Goal: Information Seeking & Learning: Check status

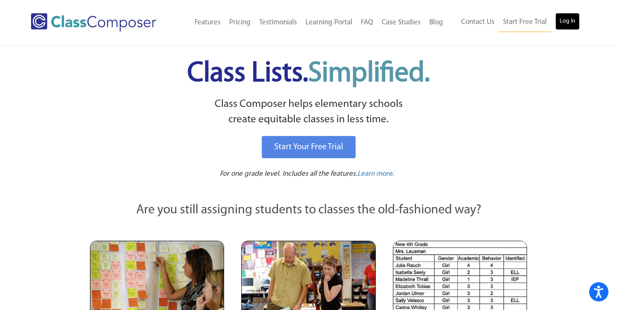
click at [564, 21] on link "Log In" at bounding box center [567, 21] width 24 height 17
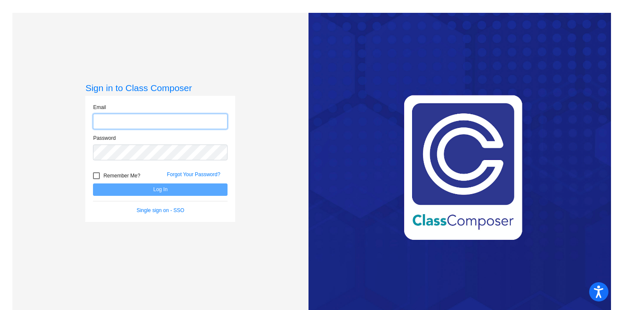
type input "[EMAIL_ADDRESS][DOMAIN_NAME]"
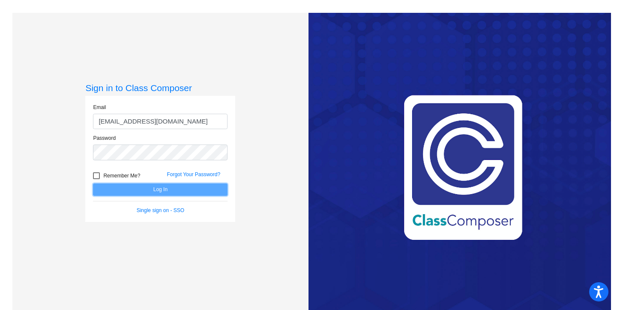
click at [142, 191] on button "Log In" at bounding box center [160, 190] width 134 height 12
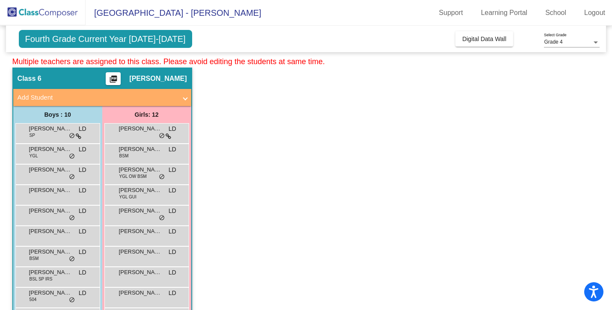
scroll to position [339, 0]
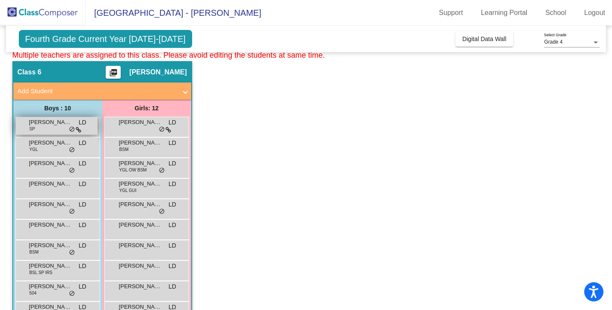
click at [37, 133] on div "[PERSON_NAME] SP LD lock do_not_disturb_alt" at bounding box center [57, 126] width 82 height 18
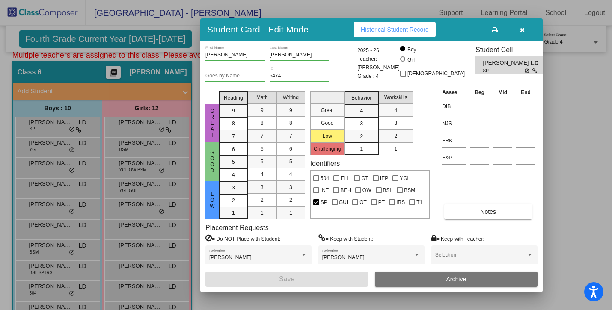
click at [394, 30] on span "Historical Student Record" at bounding box center [395, 29] width 68 height 7
click at [524, 33] on button "button" at bounding box center [522, 29] width 27 height 15
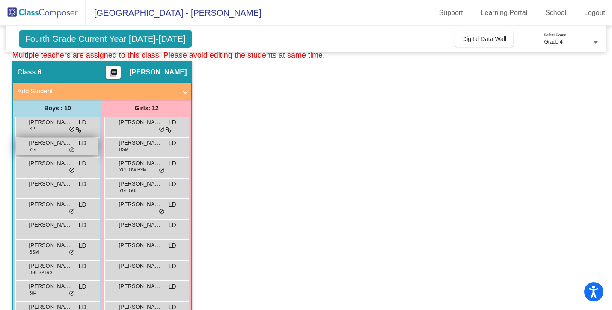
click at [42, 147] on div "[PERSON_NAME] YGL LD lock do_not_disturb_alt" at bounding box center [57, 147] width 82 height 18
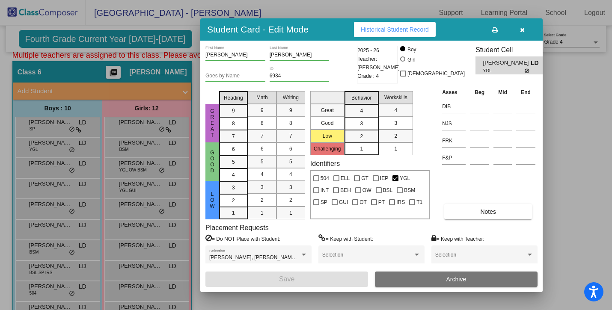
click at [401, 30] on span "Historical Student Record" at bounding box center [395, 29] width 68 height 7
click at [524, 32] on icon "button" at bounding box center [522, 30] width 5 height 6
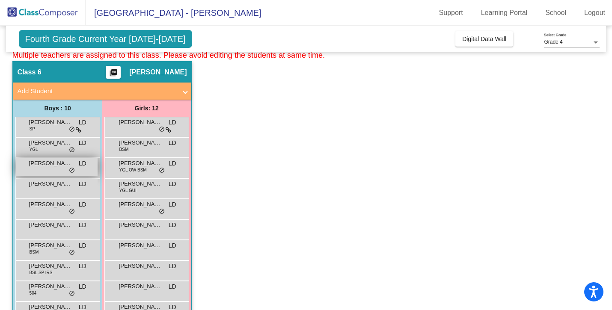
click at [51, 168] on div "[PERSON_NAME] [PERSON_NAME] lock do_not_disturb_alt" at bounding box center [57, 167] width 82 height 18
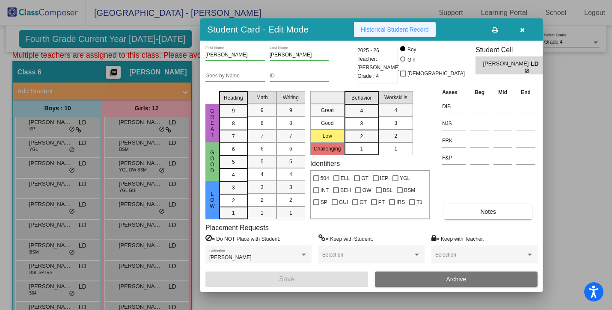
click at [399, 26] on span "Historical Student Record" at bounding box center [395, 29] width 68 height 7
click at [525, 30] on button "button" at bounding box center [522, 29] width 27 height 15
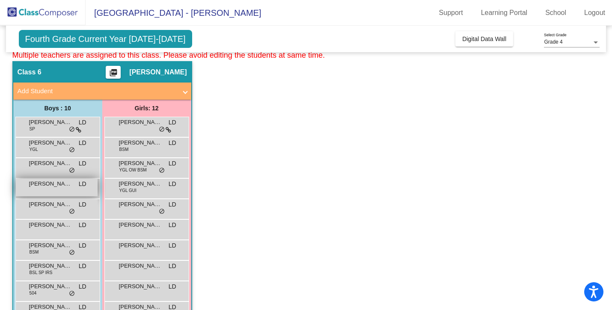
click at [39, 188] on div "[PERSON_NAME] LD lock do_not_disturb_alt" at bounding box center [57, 188] width 82 height 18
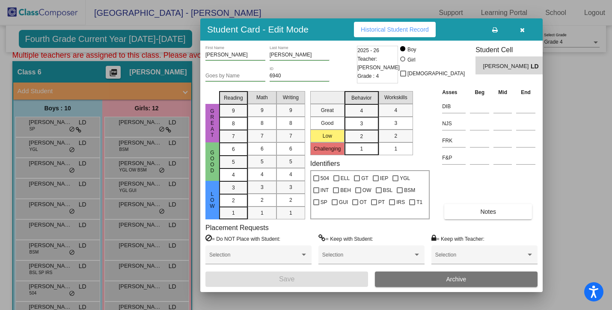
click at [384, 42] on div "[PERSON_NAME] First Name [PERSON_NAME] Last Name Goes by Name 6940 ID 2025 - 26…" at bounding box center [371, 167] width 343 height 252
click at [384, 27] on span "Historical Student Record" at bounding box center [395, 29] width 68 height 7
click at [521, 36] on button "button" at bounding box center [522, 29] width 27 height 15
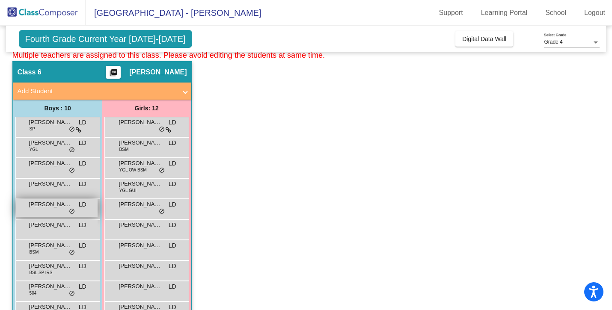
click at [46, 214] on div "[PERSON_NAME] [PERSON_NAME] lock do_not_disturb_alt" at bounding box center [57, 209] width 82 height 18
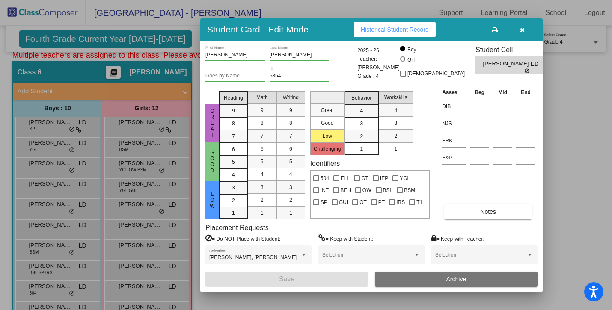
click at [399, 28] on span "Historical Student Record" at bounding box center [395, 29] width 68 height 7
click at [515, 26] on button "button" at bounding box center [522, 29] width 27 height 15
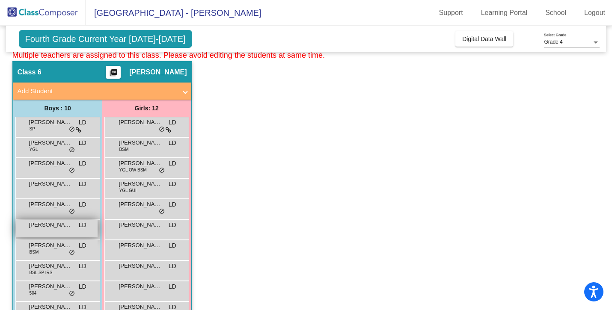
click at [41, 224] on span "[PERSON_NAME]" at bounding box center [50, 225] width 43 height 9
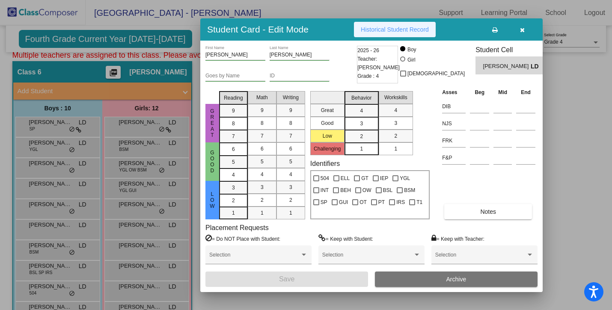
click at [385, 33] on span "Historical Student Record" at bounding box center [395, 29] width 68 height 7
click at [521, 28] on icon "button" at bounding box center [522, 30] width 5 height 6
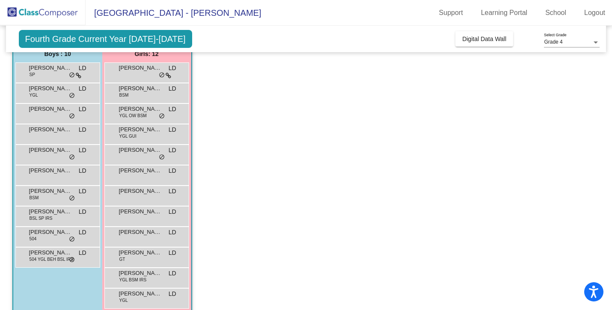
scroll to position [394, 0]
click at [44, 188] on span "[PERSON_NAME]" at bounding box center [50, 190] width 43 height 9
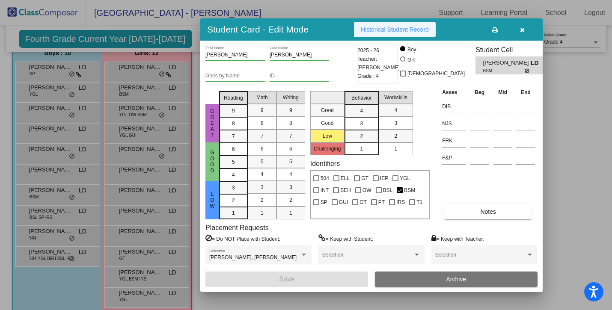
click at [384, 24] on button "Historical Student Record" at bounding box center [395, 29] width 82 height 15
click at [519, 36] on button "button" at bounding box center [522, 29] width 27 height 15
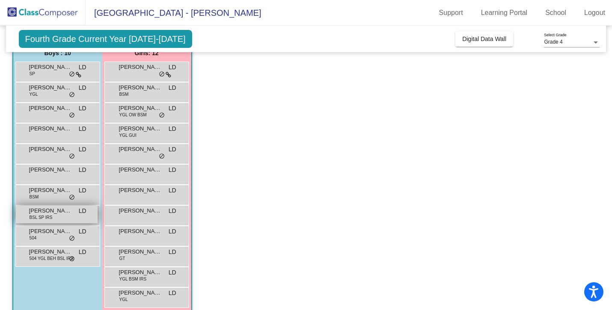
click at [57, 220] on div "[PERSON_NAME] BSL SP IRS LD lock do_not_disturb_alt" at bounding box center [57, 215] width 82 height 18
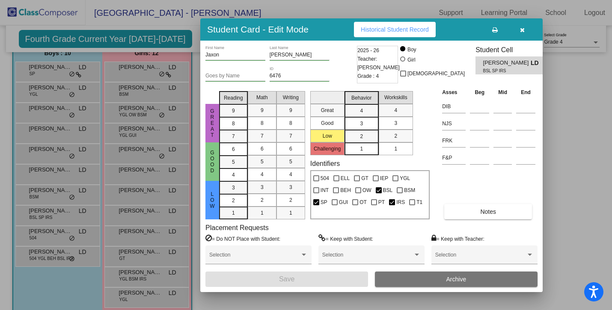
click at [373, 29] on span "Historical Student Record" at bounding box center [395, 29] width 68 height 7
click at [525, 28] on button "button" at bounding box center [522, 29] width 27 height 15
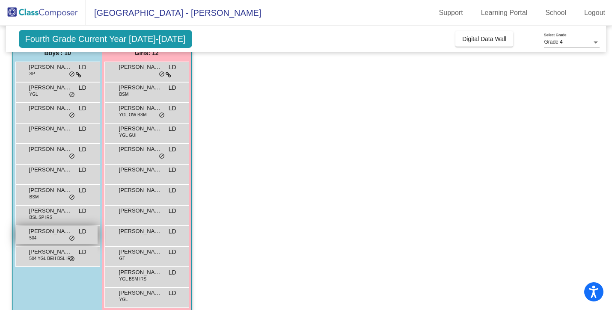
click at [46, 238] on div "[PERSON_NAME] 504 LD lock do_not_disturb_alt" at bounding box center [57, 236] width 82 height 18
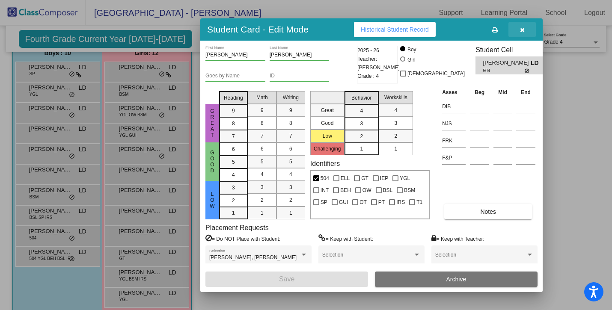
click at [526, 32] on button "button" at bounding box center [522, 29] width 27 height 15
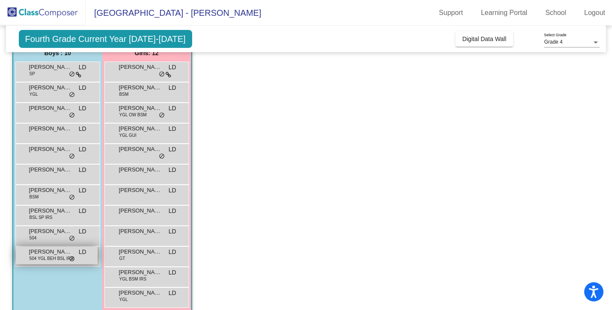
click at [48, 258] on span "504 YGL BEH BSL IRS" at bounding box center [52, 259] width 44 height 6
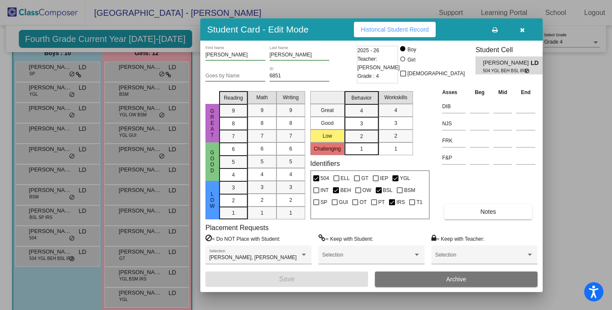
click at [401, 27] on span "Historical Student Record" at bounding box center [395, 29] width 68 height 7
click at [516, 31] on button "button" at bounding box center [522, 29] width 27 height 15
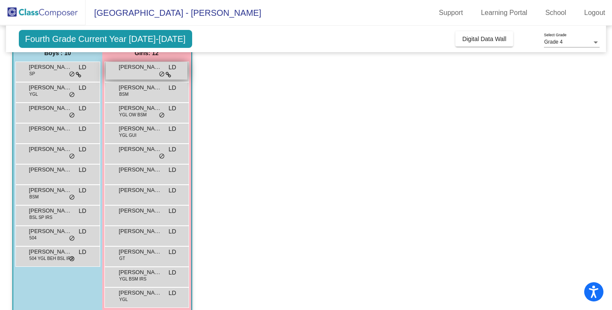
click at [146, 75] on div "[PERSON_NAME] lock do_not_disturb_alt" at bounding box center [147, 71] width 82 height 18
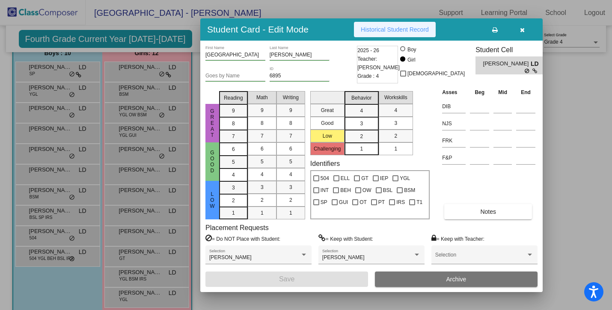
click at [389, 26] on span "Historical Student Record" at bounding box center [395, 29] width 68 height 7
click at [520, 32] on icon "button" at bounding box center [522, 30] width 5 height 6
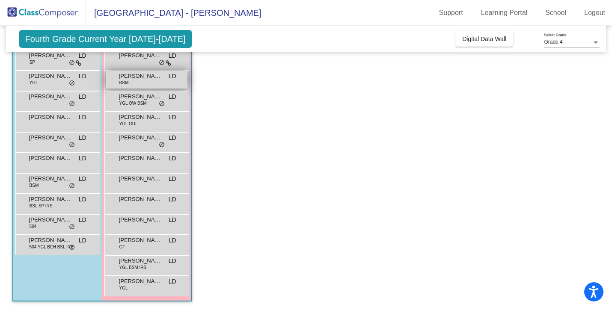
scroll to position [403, 0]
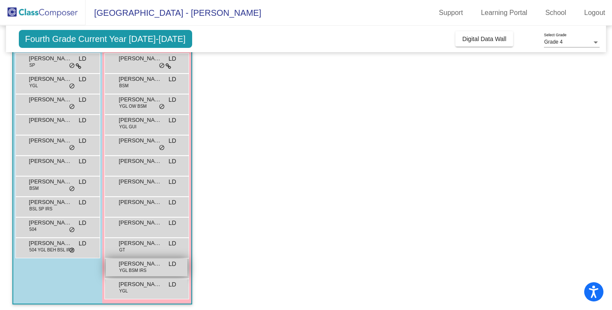
click at [140, 270] on span "YGL BSM IRS" at bounding box center [132, 271] width 27 height 6
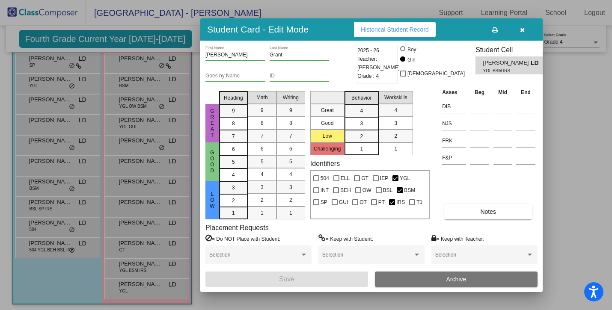
click at [423, 31] on span "Historical Student Record" at bounding box center [395, 29] width 68 height 7
click at [525, 32] on button "button" at bounding box center [522, 29] width 27 height 15
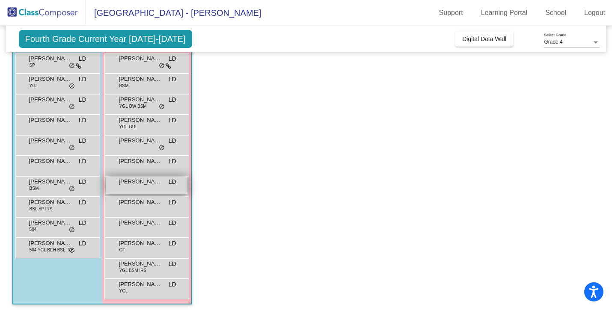
click at [134, 182] on span "[PERSON_NAME]" at bounding box center [140, 182] width 43 height 9
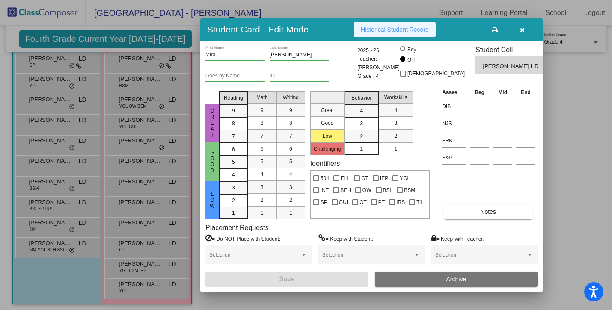
click at [408, 33] on button "Historical Student Record" at bounding box center [395, 29] width 82 height 15
click at [519, 25] on button "button" at bounding box center [522, 29] width 27 height 15
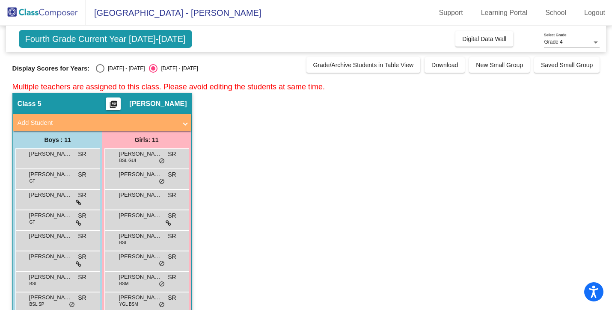
scroll to position [0, 0]
click at [143, 176] on span "[PERSON_NAME]" at bounding box center [140, 174] width 43 height 9
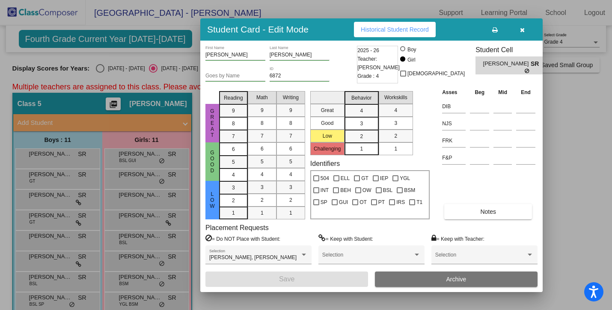
click at [412, 28] on span "Historical Student Record" at bounding box center [395, 29] width 68 height 7
click at [522, 31] on icon "button" at bounding box center [522, 30] width 5 height 6
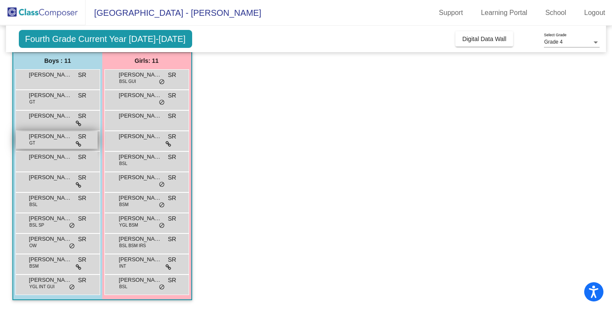
scroll to position [85, 0]
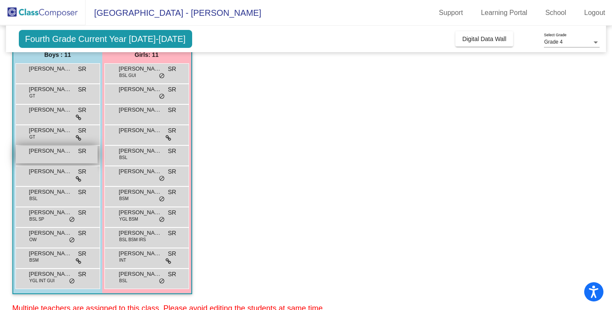
click at [63, 156] on div "[PERSON_NAME] lock do_not_disturb_alt" at bounding box center [57, 155] width 82 height 18
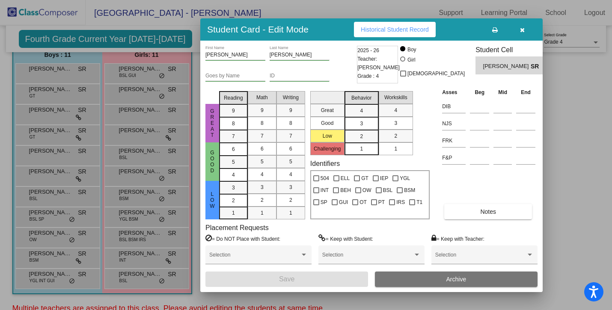
click at [361, 29] on button "Historical Student Record" at bounding box center [395, 29] width 82 height 15
click at [516, 34] on button "button" at bounding box center [522, 29] width 27 height 15
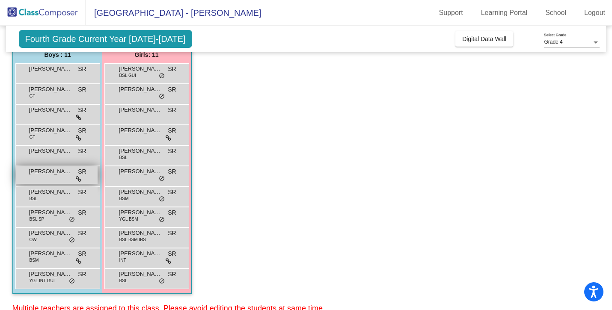
click at [52, 180] on div "[PERSON_NAME] SR lock do_not_disturb_alt" at bounding box center [57, 176] width 82 height 18
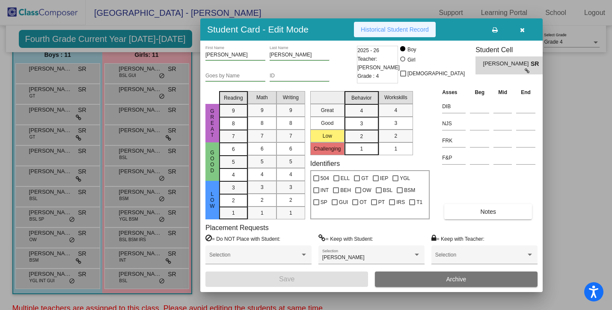
click at [384, 23] on button "Historical Student Record" at bounding box center [395, 29] width 82 height 15
click at [521, 33] on button "button" at bounding box center [522, 29] width 27 height 15
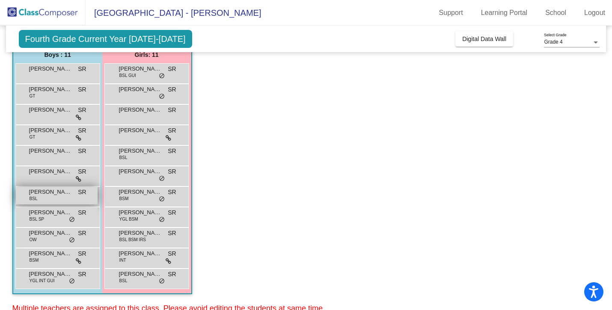
click at [50, 197] on div "[PERSON_NAME] BSL SR lock do_not_disturb_alt" at bounding box center [57, 196] width 82 height 18
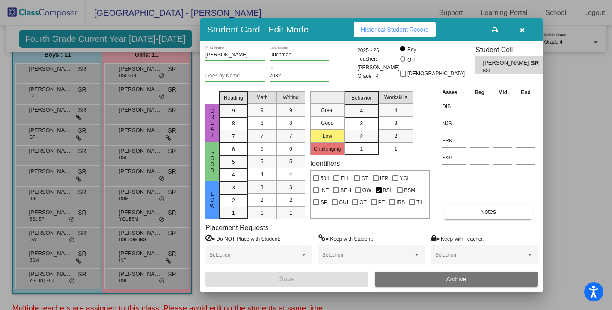
click at [395, 29] on span "Historical Student Record" at bounding box center [395, 29] width 68 height 7
click at [516, 33] on button "button" at bounding box center [522, 29] width 27 height 15
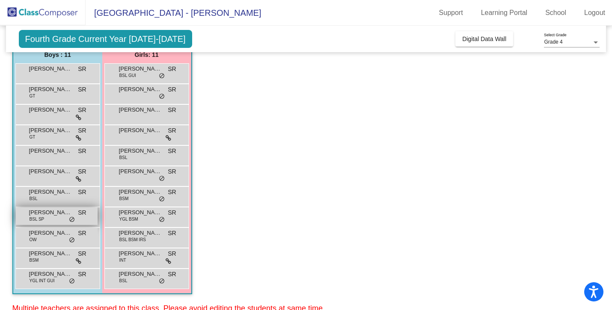
click at [56, 212] on span "[PERSON_NAME]" at bounding box center [50, 213] width 43 height 9
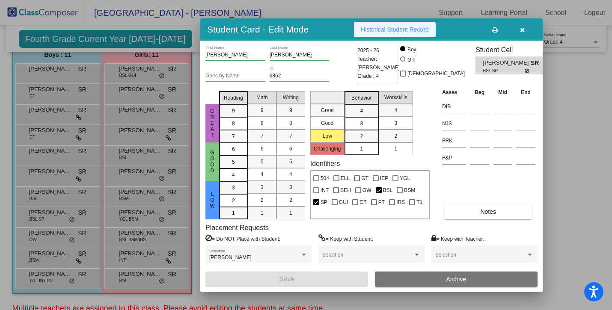
click at [376, 28] on span "Historical Student Record" at bounding box center [395, 29] width 68 height 7
click at [528, 28] on button "button" at bounding box center [522, 29] width 27 height 15
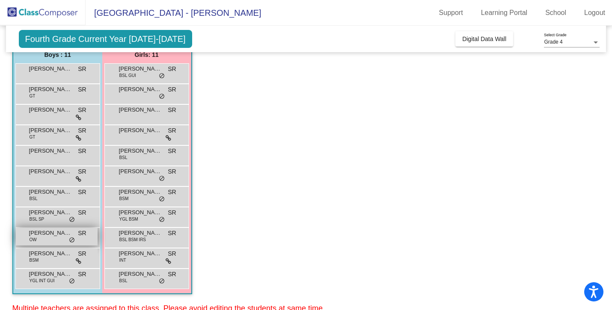
click at [50, 238] on div "[PERSON_NAME] [PERSON_NAME] lock do_not_disturb_alt" at bounding box center [57, 237] width 82 height 18
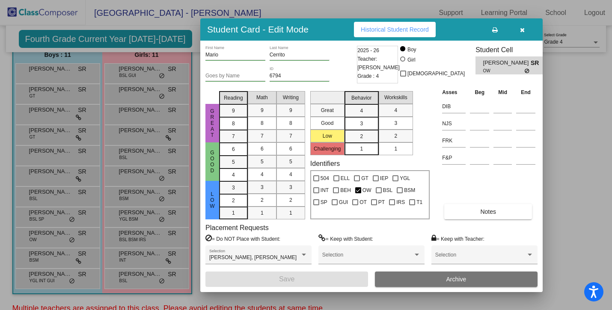
click at [391, 24] on button "Historical Student Record" at bounding box center [395, 29] width 82 height 15
click at [517, 32] on button "button" at bounding box center [522, 29] width 27 height 15
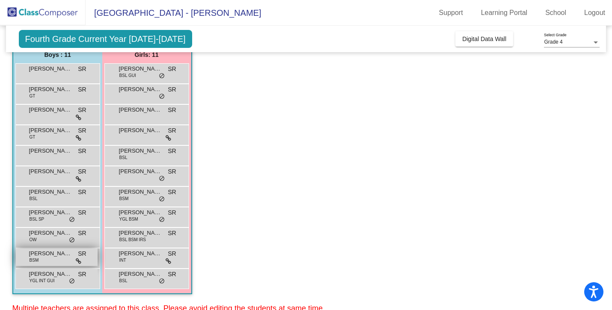
click at [42, 258] on span "[PERSON_NAME]" at bounding box center [50, 254] width 43 height 9
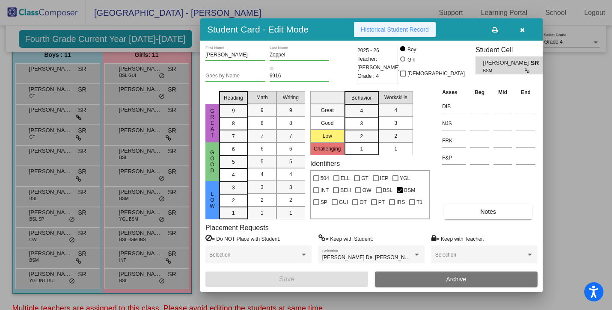
click at [373, 30] on span "Historical Student Record" at bounding box center [395, 29] width 68 height 7
click at [524, 30] on icon "button" at bounding box center [522, 30] width 5 height 6
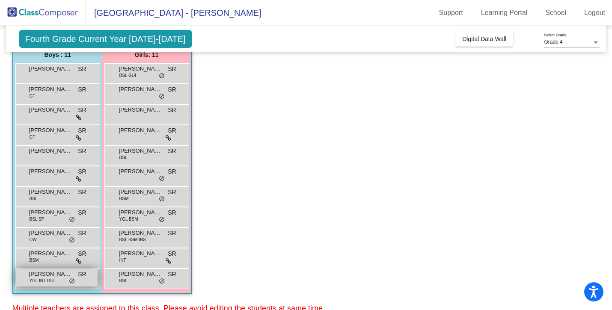
click at [38, 276] on span "[PERSON_NAME]" at bounding box center [50, 274] width 43 height 9
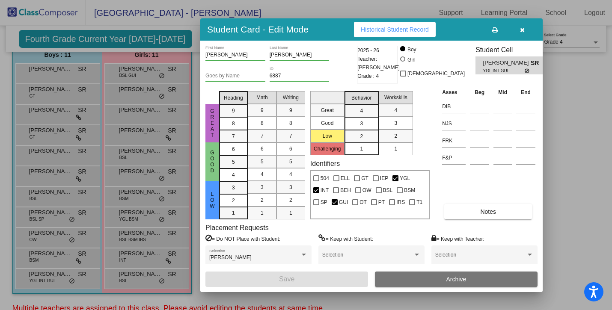
click at [376, 27] on span "Historical Student Record" at bounding box center [395, 29] width 68 height 7
click at [531, 27] on button "button" at bounding box center [522, 29] width 27 height 15
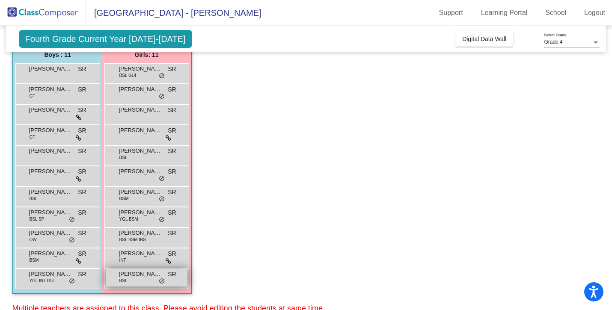
click at [140, 278] on span "[PERSON_NAME]" at bounding box center [140, 274] width 43 height 9
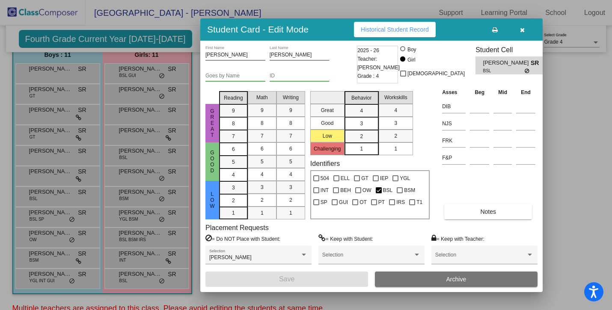
click at [383, 33] on button "Historical Student Record" at bounding box center [395, 29] width 82 height 15
click at [527, 31] on button "button" at bounding box center [522, 29] width 27 height 15
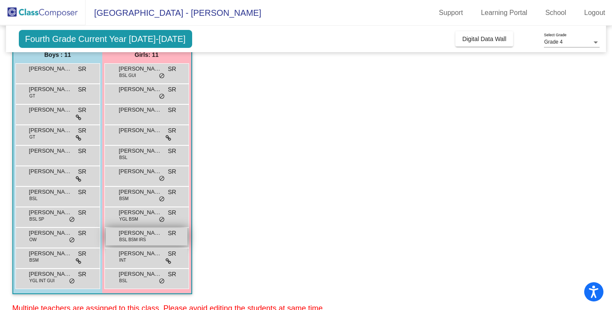
click at [136, 233] on span "[PERSON_NAME]" at bounding box center [140, 233] width 43 height 9
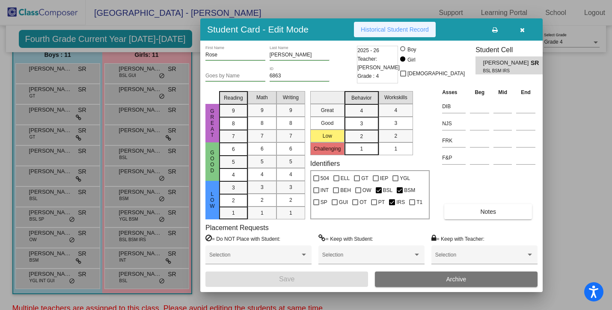
click at [391, 33] on span "Historical Student Record" at bounding box center [395, 29] width 68 height 7
click at [523, 36] on button "button" at bounding box center [522, 29] width 27 height 15
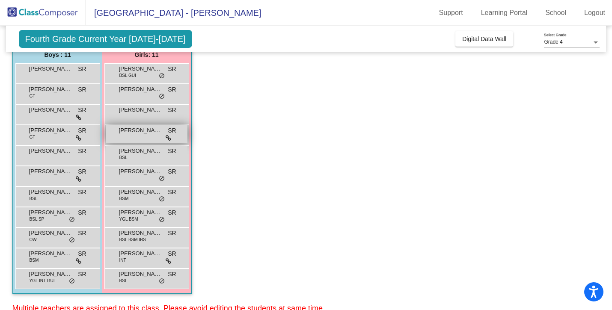
click at [141, 130] on span "[PERSON_NAME]" at bounding box center [140, 130] width 43 height 9
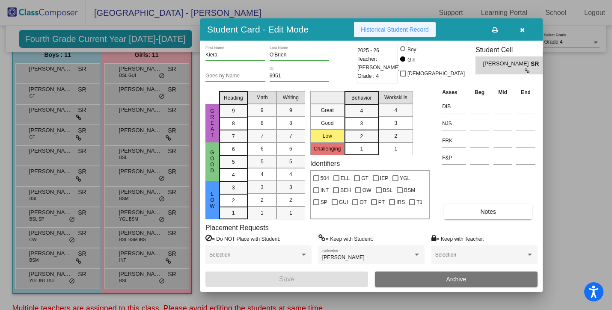
click at [389, 30] on span "Historical Student Record" at bounding box center [395, 29] width 68 height 7
click at [526, 28] on button "button" at bounding box center [522, 29] width 27 height 15
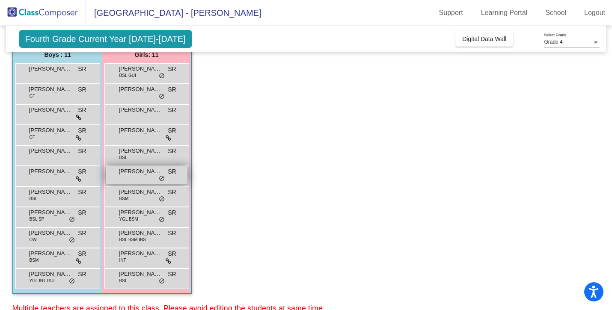
click at [140, 179] on div "[PERSON_NAME] lock do_not_disturb_alt" at bounding box center [147, 176] width 82 height 18
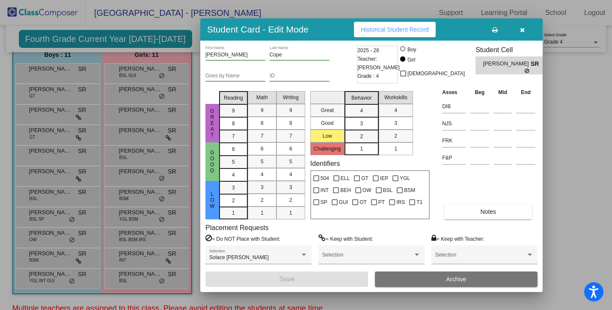
click at [388, 25] on button "Historical Student Record" at bounding box center [395, 29] width 82 height 15
click at [524, 32] on icon "button" at bounding box center [522, 30] width 5 height 6
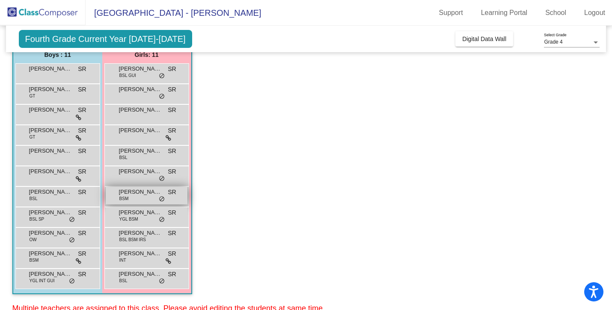
click at [127, 194] on span "[PERSON_NAME]" at bounding box center [140, 192] width 43 height 9
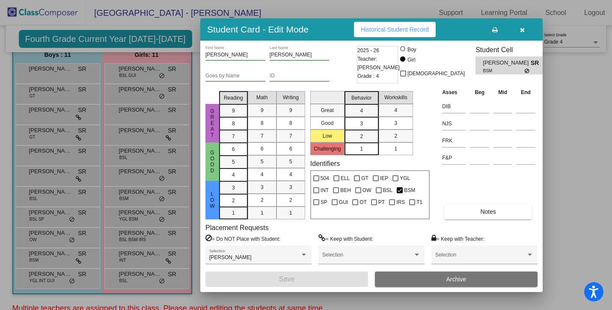
click at [399, 22] on button "Historical Student Record" at bounding box center [395, 29] width 82 height 15
click at [521, 29] on icon "button" at bounding box center [522, 30] width 5 height 6
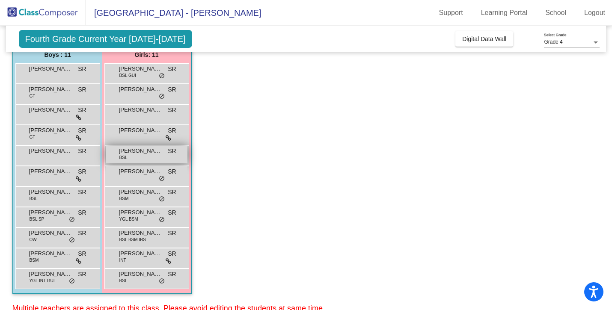
click at [141, 157] on div "[PERSON_NAME] BSL SR lock do_not_disturb_alt" at bounding box center [147, 155] width 82 height 18
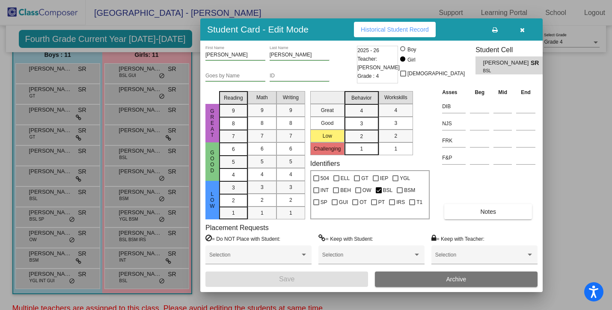
click at [390, 23] on button "Historical Student Record" at bounding box center [395, 29] width 82 height 15
click at [522, 30] on icon "button" at bounding box center [522, 30] width 5 height 6
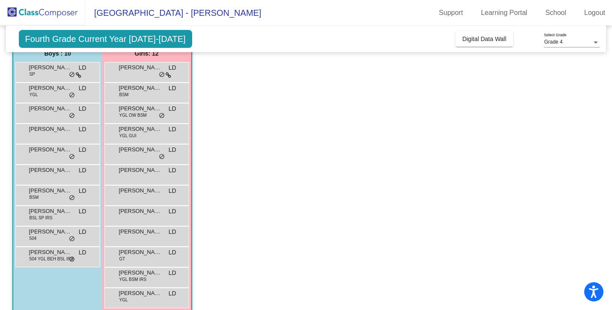
scroll to position [394, 0]
